Goal: Task Accomplishment & Management: Use online tool/utility

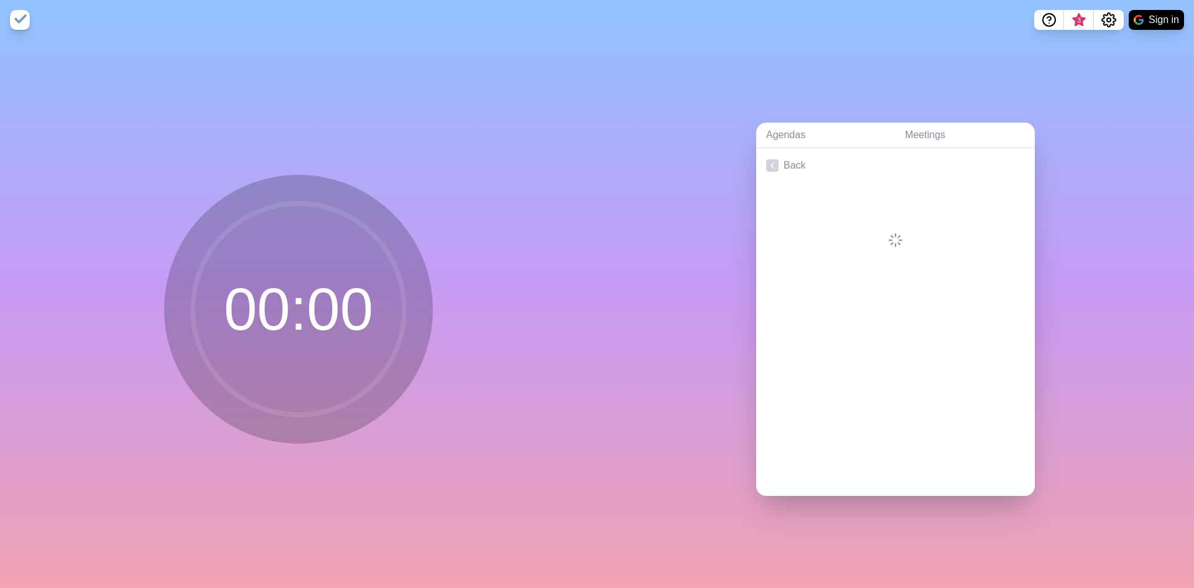
click at [332, 302] on circle at bounding box center [298, 308] width 211 height 211
click at [779, 158] on link "Back" at bounding box center [895, 165] width 279 height 35
click at [337, 328] on circle at bounding box center [298, 308] width 211 height 211
click at [338, 310] on circle at bounding box center [298, 308] width 211 height 211
click at [1141, 19] on img at bounding box center [1139, 20] width 10 height 10
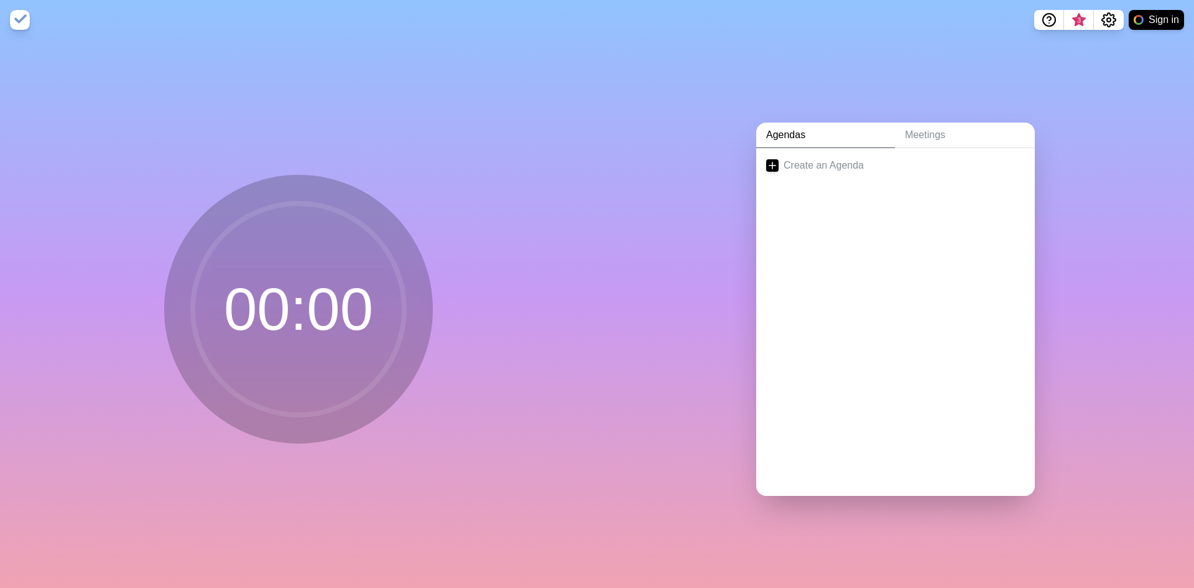
click at [17, 22] on img at bounding box center [20, 20] width 20 height 20
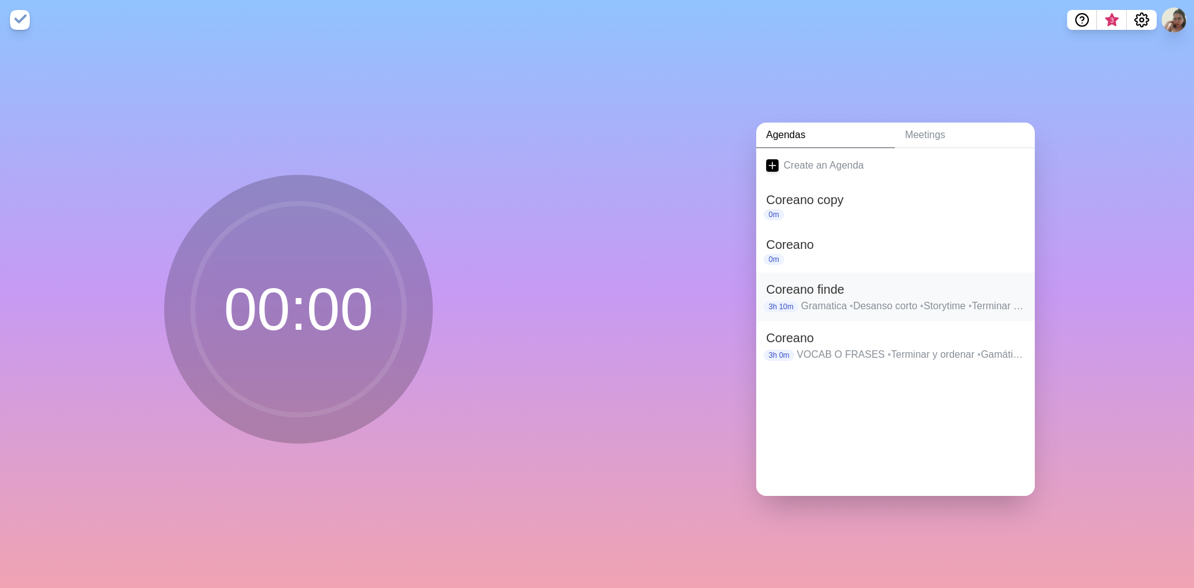
click at [789, 312] on div "Coreano finde 3h 10m Gramatica • Desanso corto • Storytime • Terminar y ordenar" at bounding box center [895, 296] width 279 height 49
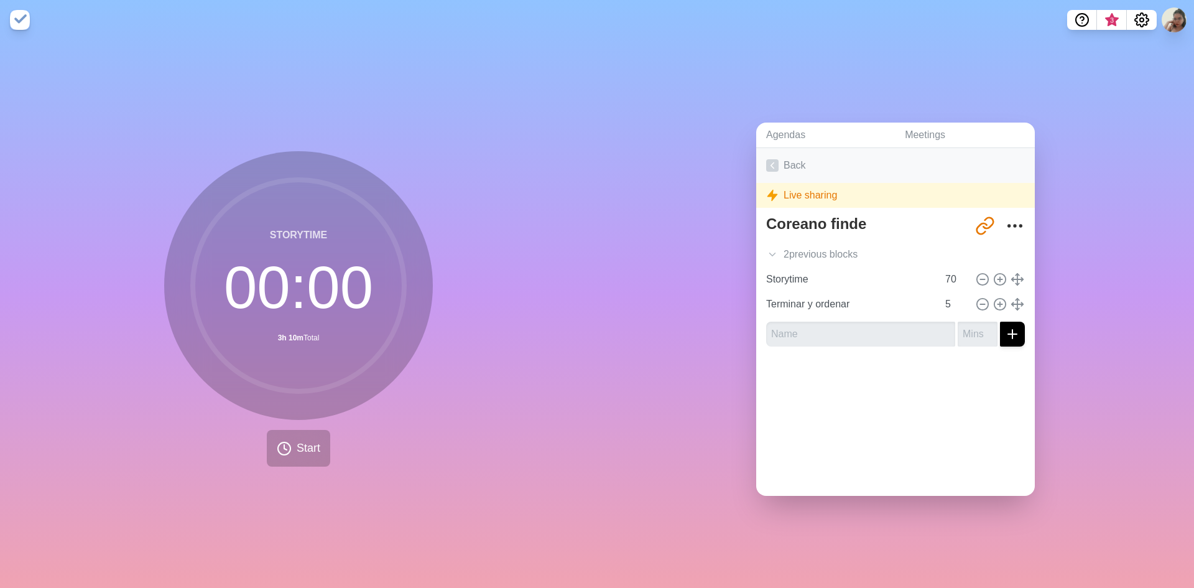
click at [773, 153] on link "Back" at bounding box center [895, 165] width 279 height 35
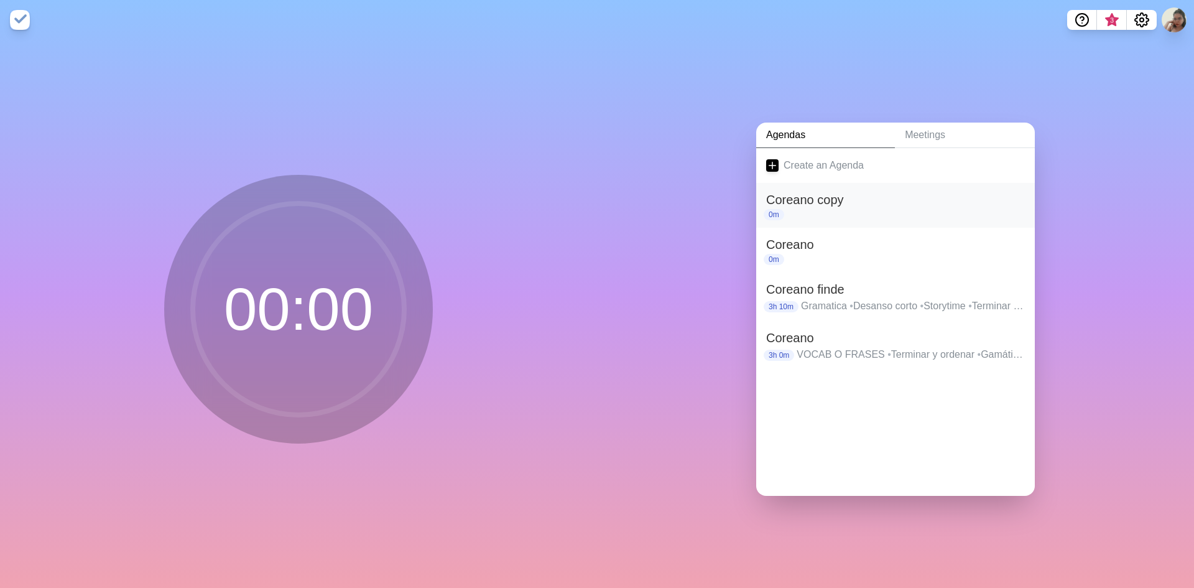
click at [804, 211] on div "0m" at bounding box center [895, 214] width 259 height 11
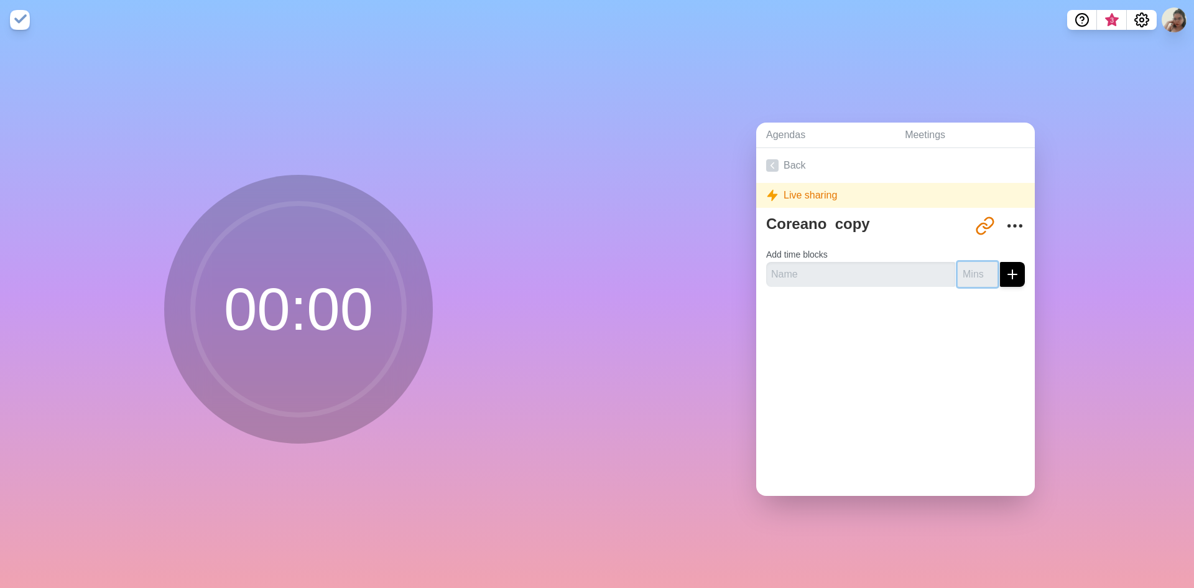
click at [964, 272] on input "number" at bounding box center [978, 274] width 40 height 25
click at [973, 267] on input "1" at bounding box center [978, 274] width 40 height 25
click at [976, 267] on input "2" at bounding box center [978, 274] width 40 height 25
click at [976, 267] on input "3" at bounding box center [978, 274] width 40 height 25
click at [976, 267] on input "4" at bounding box center [978, 274] width 40 height 25
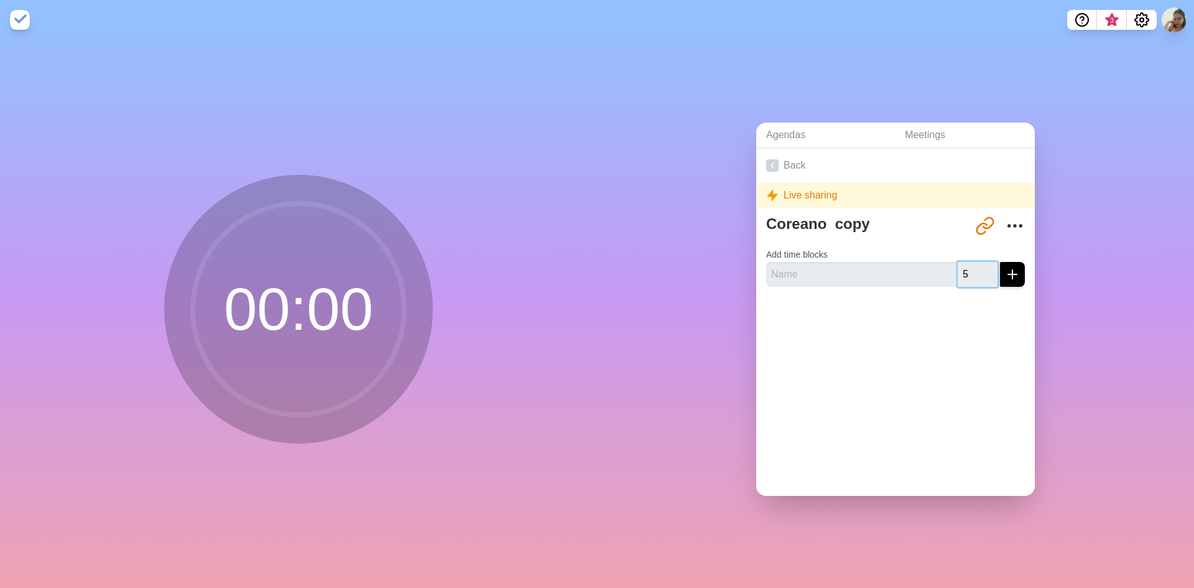
click at [976, 267] on input "5" at bounding box center [978, 274] width 40 height 25
type input "6"
click at [975, 267] on input "6" at bounding box center [978, 274] width 40 height 25
drag, startPoint x: 960, startPoint y: 276, endPoint x: 924, endPoint y: 277, distance: 36.7
click at [924, 277] on div "6" at bounding box center [895, 274] width 259 height 25
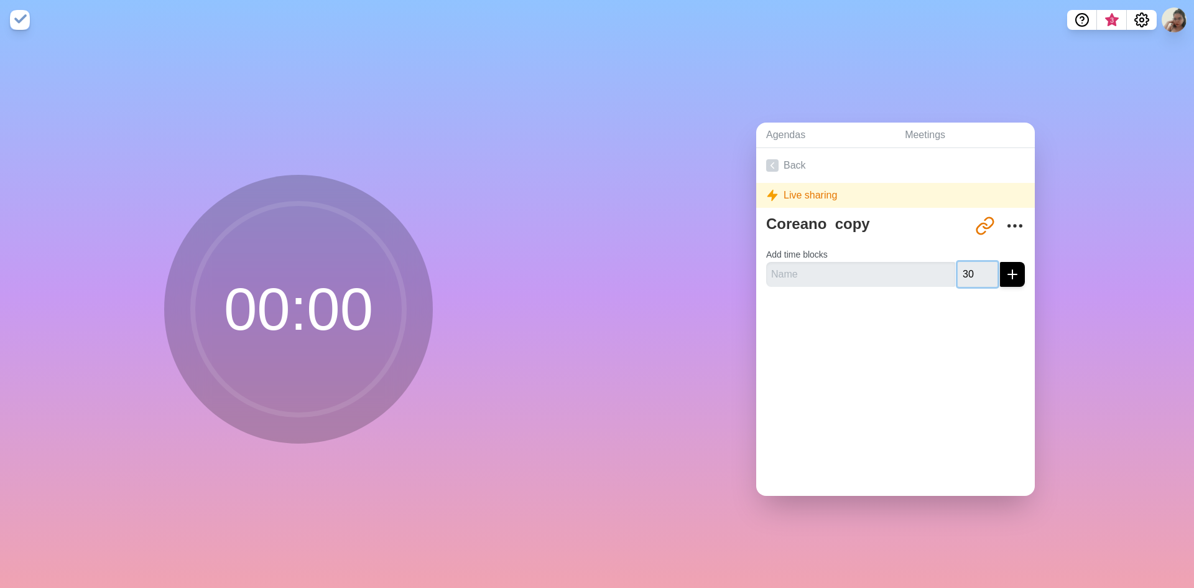
type input "30"
click at [1004, 279] on button "submit" at bounding box center [1012, 274] width 25 height 25
click at [924, 265] on input "text" at bounding box center [860, 274] width 189 height 25
type input "ccc"
click at [1013, 369] on div "Back Live sharing Coreano copy [URL][DOMAIN_NAME] Add time blocks ccc 30 Please…" at bounding box center [895, 322] width 279 height 348
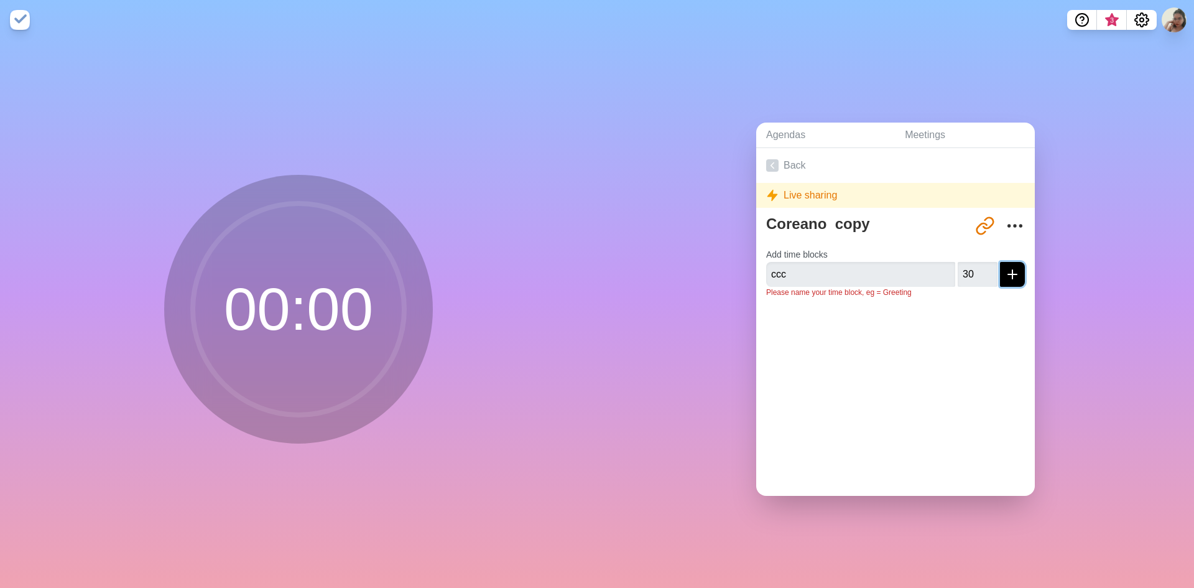
click at [1005, 273] on icon "submit" at bounding box center [1012, 274] width 15 height 15
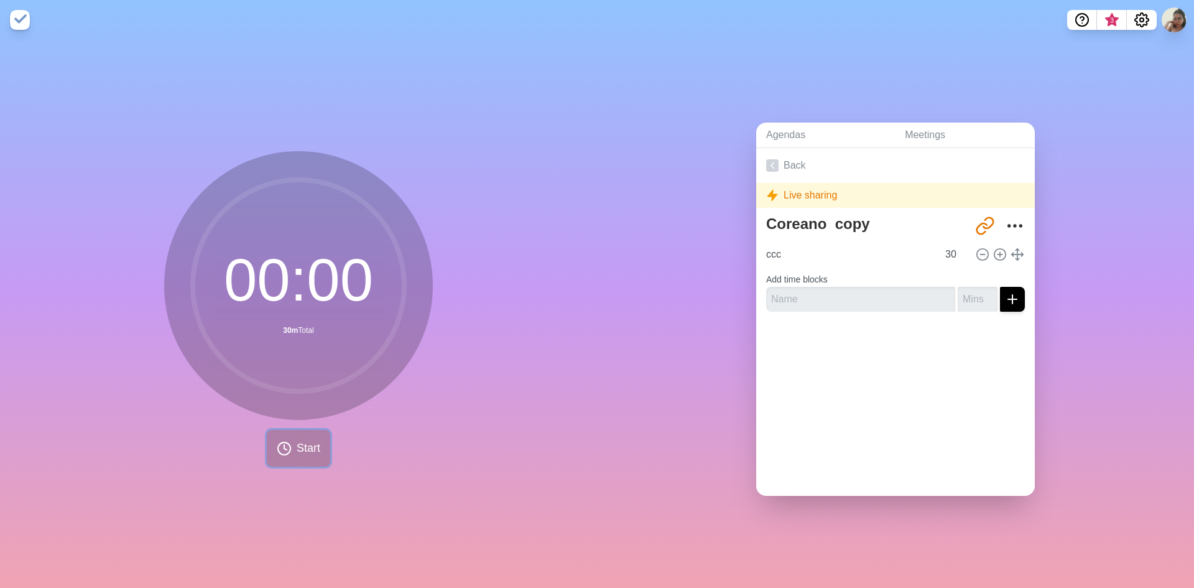
click at [277, 445] on icon at bounding box center [284, 448] width 15 height 15
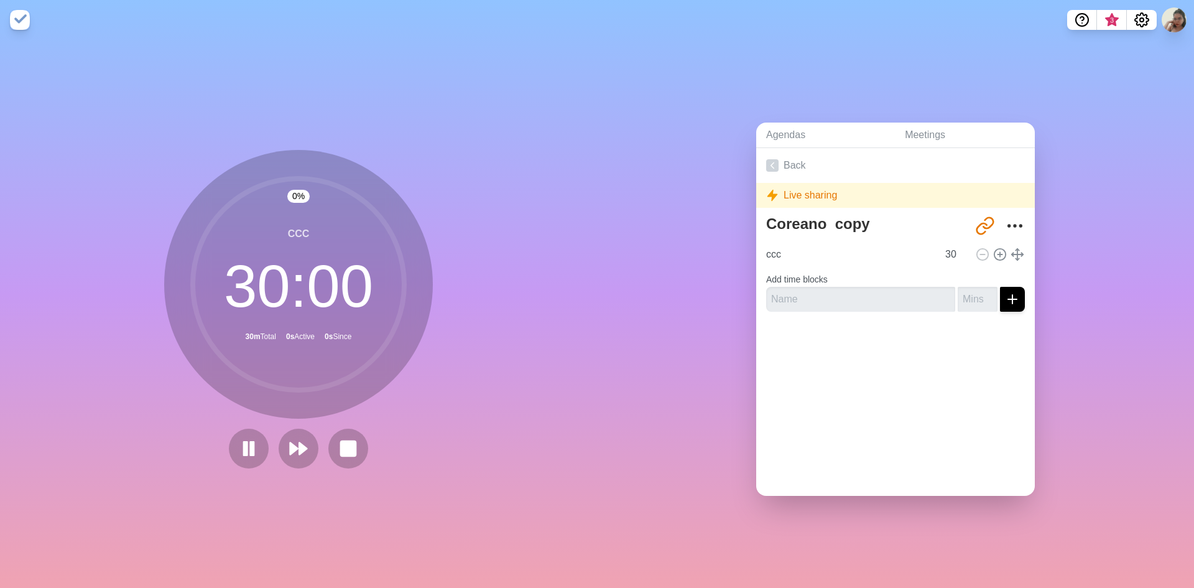
click at [478, 325] on div "0 % ccc 30 : 00 30m Total 0s Active 0s Since" at bounding box center [298, 314] width 597 height 548
